Goal: Find contact information: Find contact information

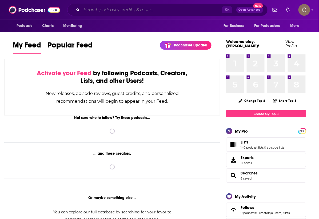
click at [146, 6] on input "Search podcasts, credits, & more..." at bounding box center [152, 10] width 140 height 9
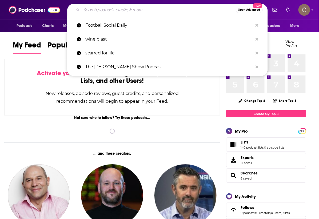
paste input "Works in Progress Podcast"
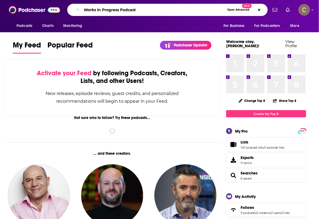
type input "Works in Progress Podcast"
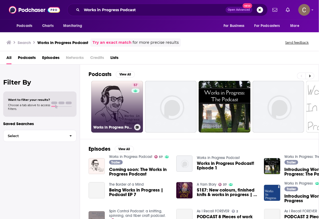
click at [122, 108] on link "57 Works in Progress Podcast" at bounding box center [117, 107] width 52 height 52
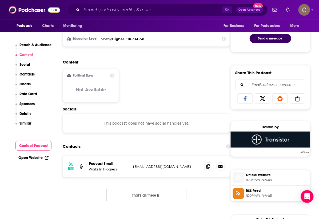
scroll to position [289, 0]
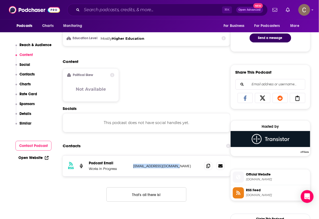
drag, startPoint x: 179, startPoint y: 166, endPoint x: 133, endPoint y: 165, distance: 45.0
click at [133, 165] on p "[EMAIL_ADDRESS][DOMAIN_NAME]" at bounding box center [166, 166] width 67 height 5
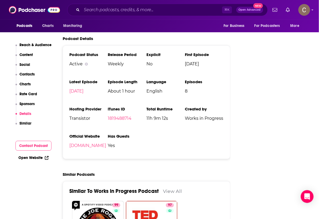
scroll to position [744, 0]
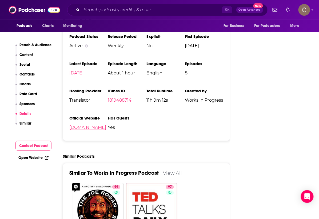
click at [106, 128] on link "[DOMAIN_NAME]" at bounding box center [87, 127] width 37 height 5
